Goal: Find specific page/section: Find specific page/section

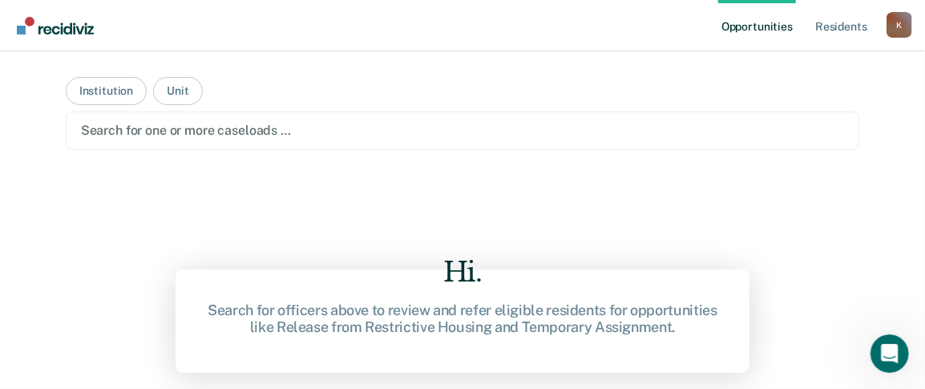
click at [628, 184] on div "Hi. Search for officers above to review and refer eligible residents for opport…" at bounding box center [463, 273] width 794 height 209
click at [412, 220] on div "Hi. Search for officers above to review and refer eligible residents for opport…" at bounding box center [463, 273] width 794 height 209
click at [224, 111] on div "Search for one or more caseloads …" at bounding box center [463, 130] width 794 height 38
click at [127, 95] on button "Institution" at bounding box center [106, 91] width 81 height 28
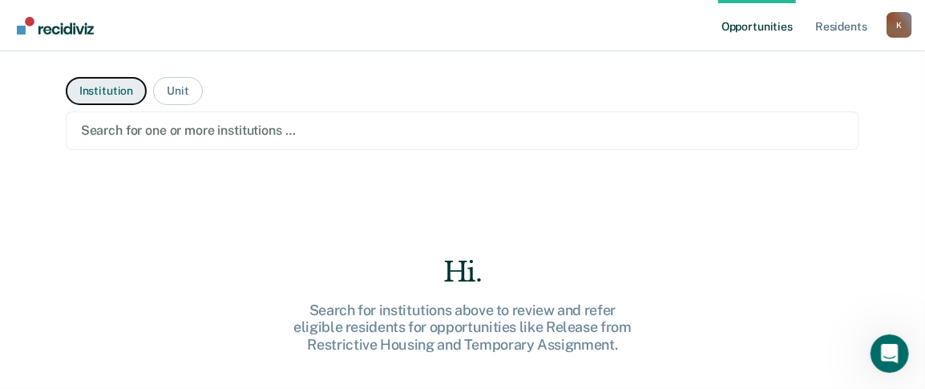
click at [99, 88] on button "Institution" at bounding box center [106, 91] width 81 height 28
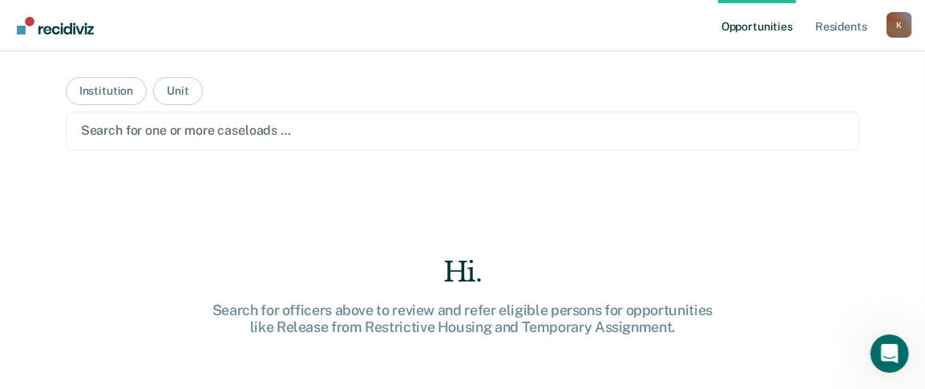
click at [125, 71] on main "Institution Unit Search for one or more caseloads … Hi. Search for officers abo…" at bounding box center [462, 200] width 833 height 299
click at [117, 83] on button "Institution" at bounding box center [106, 91] width 81 height 28
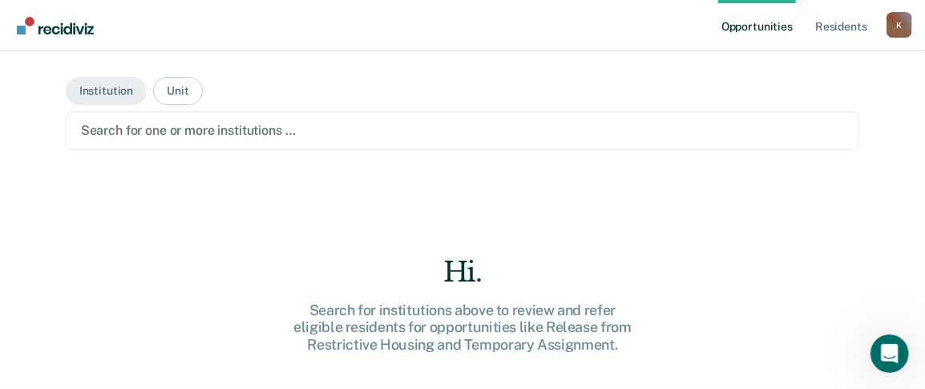
click at [300, 108] on main "Institution Unit Search for one or more institutions … Hi. Search for instituti…" at bounding box center [462, 200] width 833 height 299
click at [301, 123] on div at bounding box center [463, 130] width 764 height 18
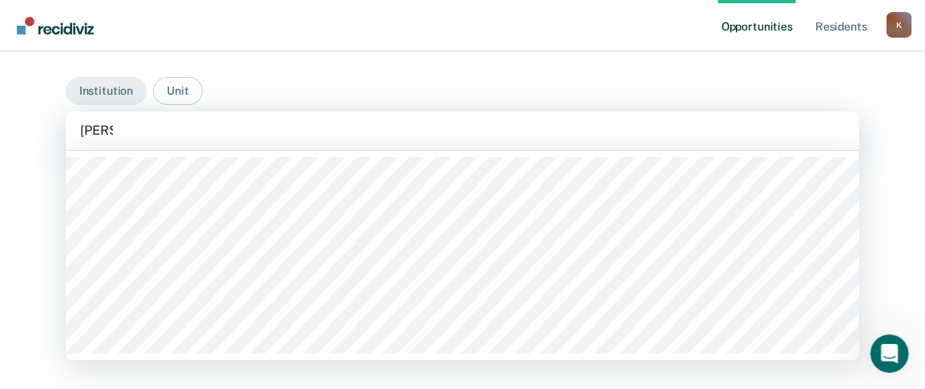
type input "maryv"
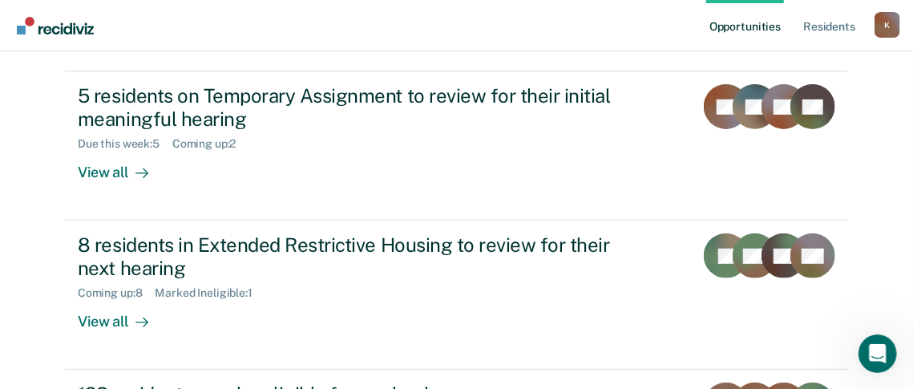
scroll to position [176, 0]
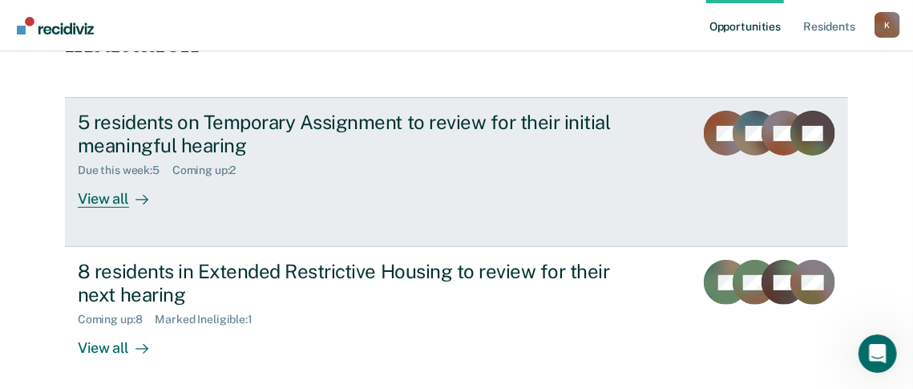
click at [79, 200] on div "View all" at bounding box center [123, 192] width 90 height 31
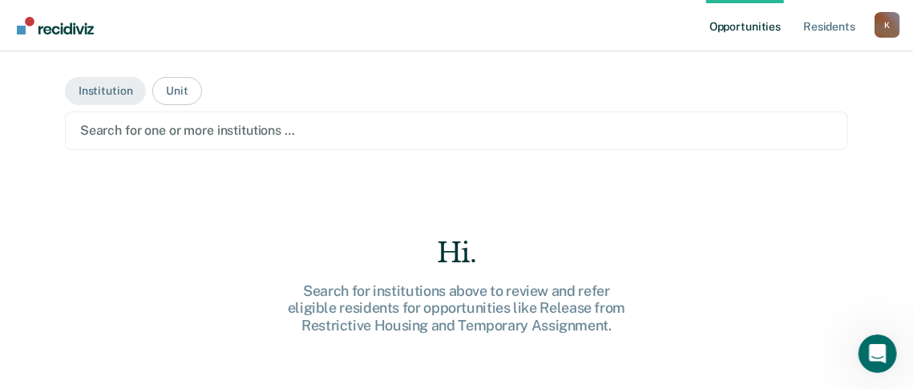
drag, startPoint x: 184, startPoint y: 127, endPoint x: 288, endPoint y: 135, distance: 103.8
click at [184, 127] on div at bounding box center [456, 130] width 753 height 18
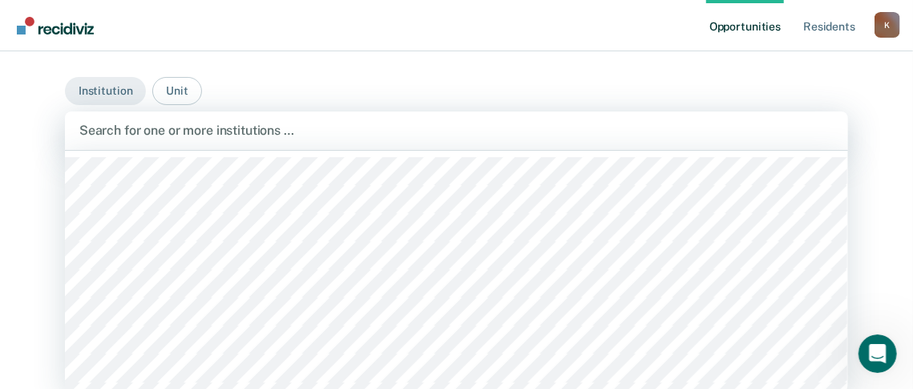
scroll to position [1, 0]
type input "cross"
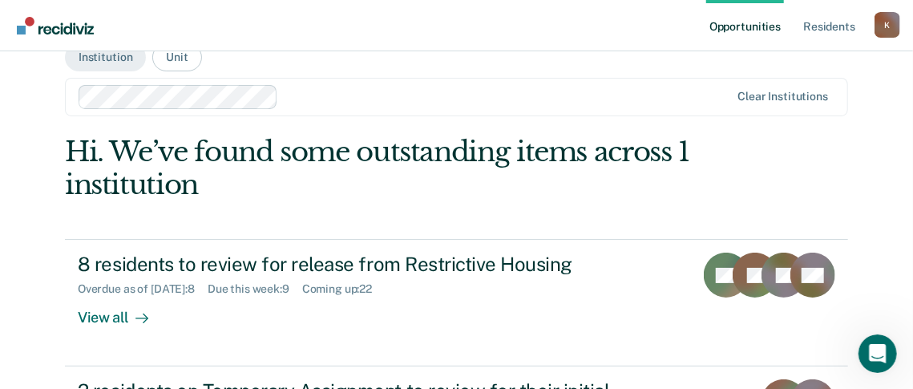
scroll to position [0, 0]
